Goal: Find specific page/section: Find specific page/section

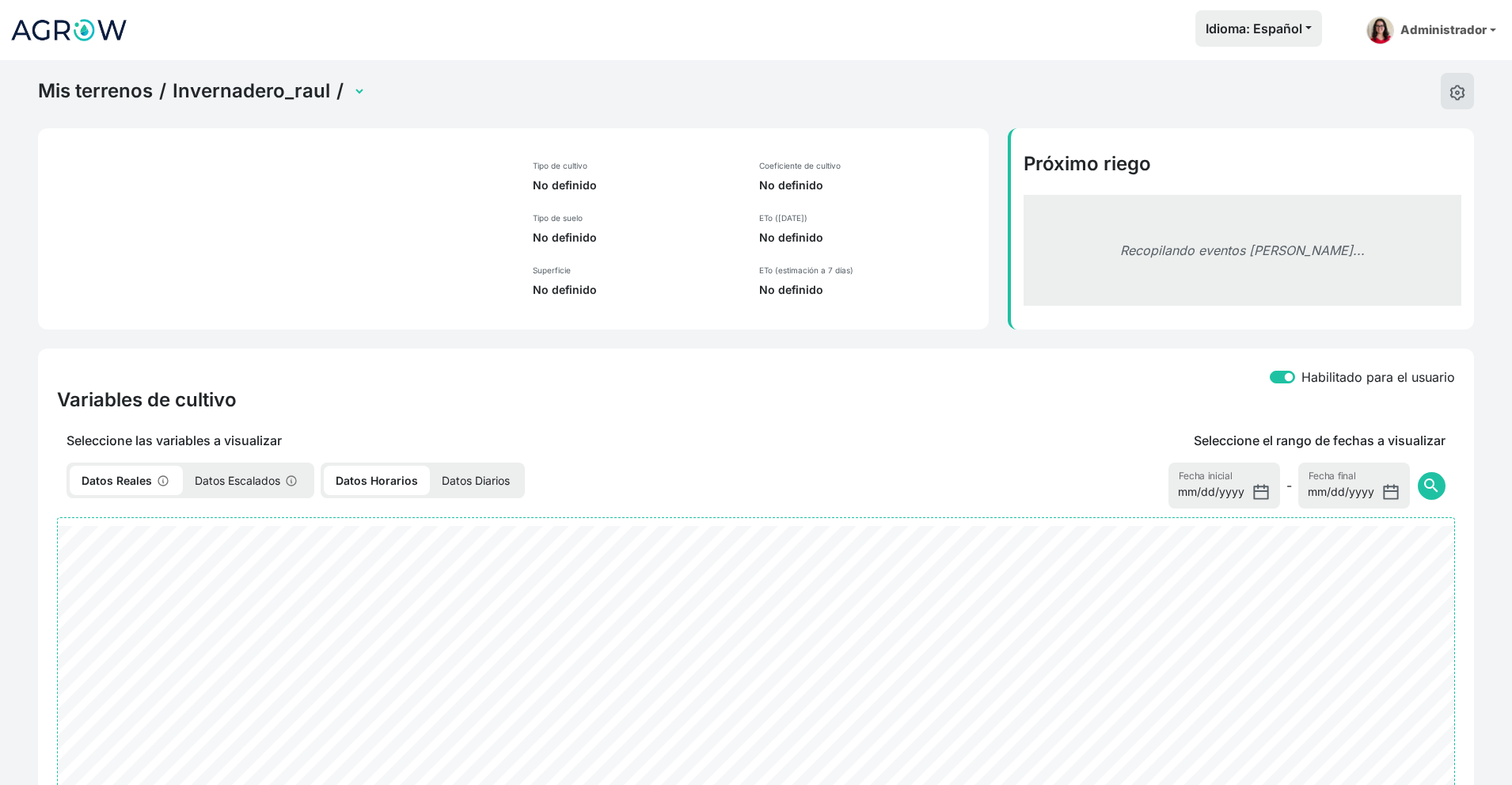
select select "2698"
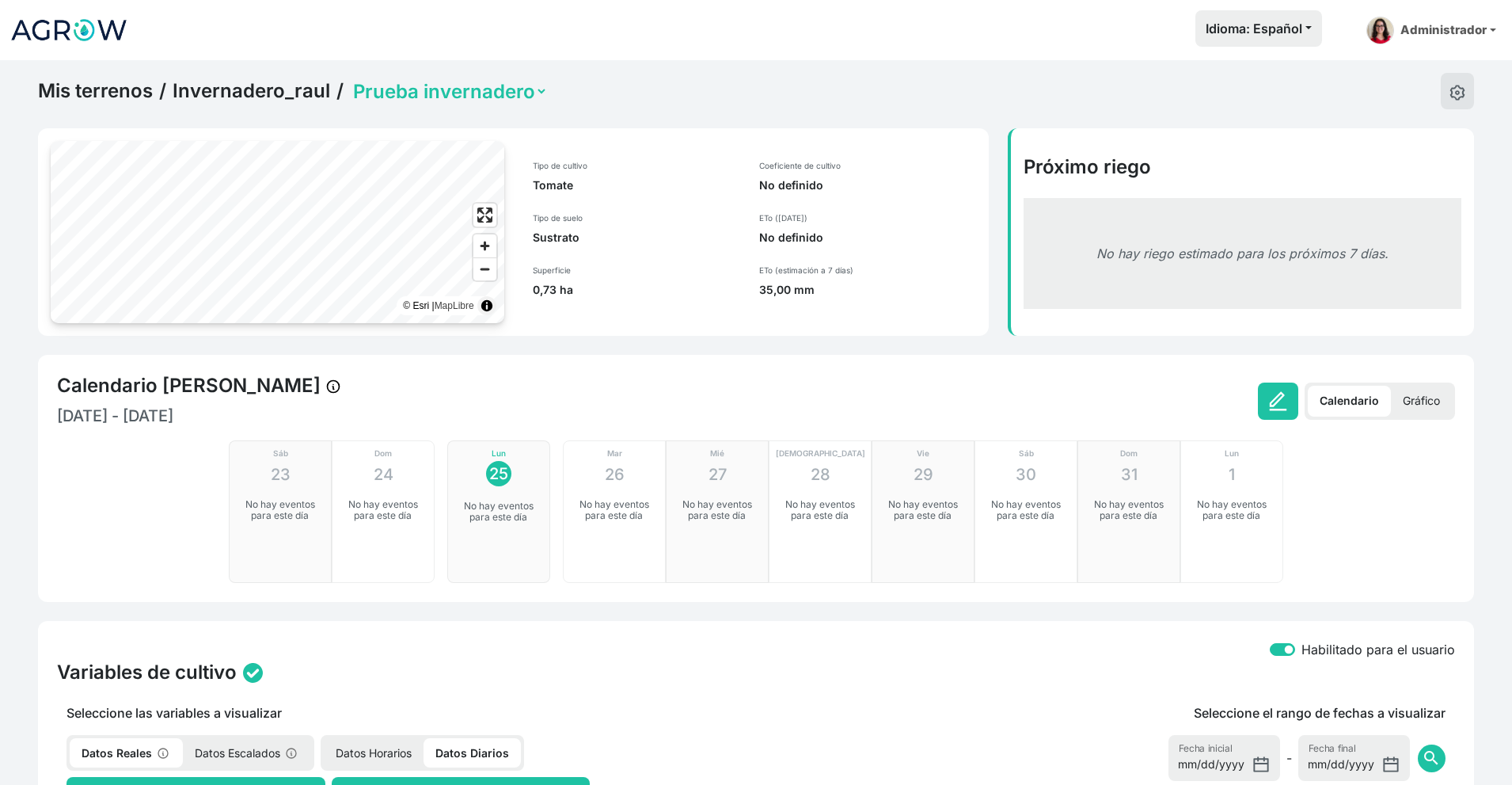
click at [308, 85] on link "Invernadero_raul" at bounding box center [252, 91] width 157 height 24
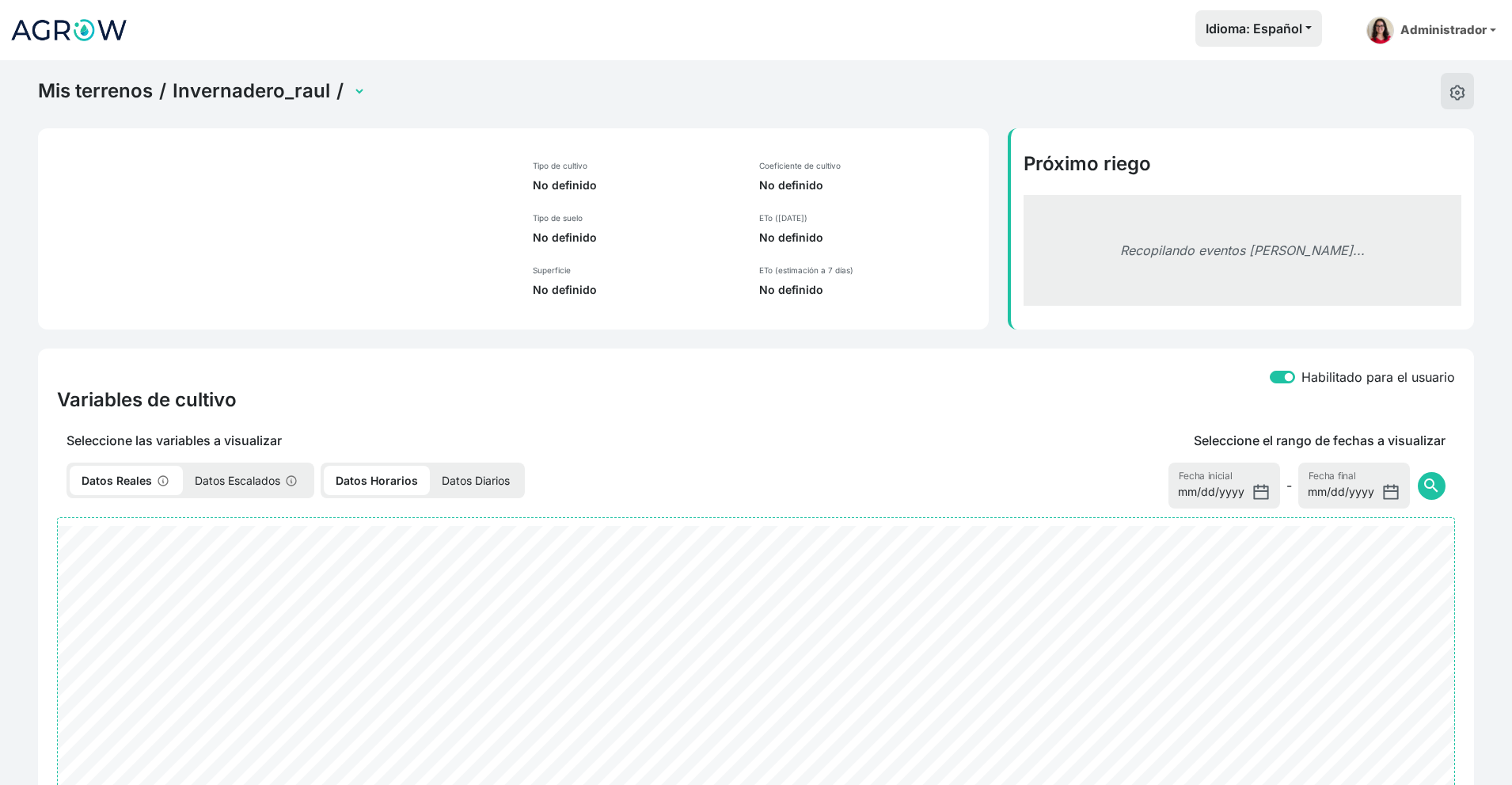
select select "2698"
